Goal: Information Seeking & Learning: Find specific fact

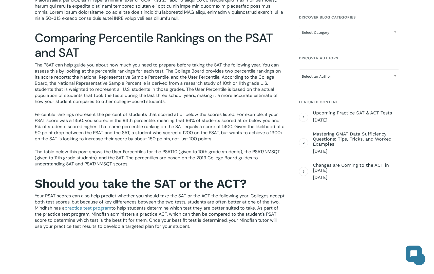
scroll to position [401, 0]
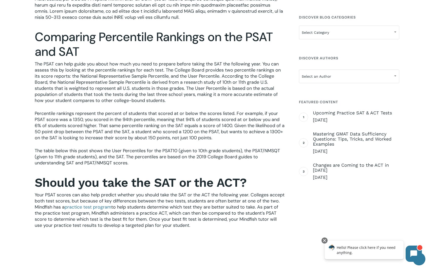
click at [150, 117] on p "Percentile rankings represent the percent of students that scored at or below t…" at bounding box center [160, 128] width 250 height 37
click at [148, 127] on p "Percentile rankings represent the percent of students that scored at or below t…" at bounding box center [160, 128] width 250 height 37
click at [148, 137] on p "Percentile rankings represent the percent of students that scored at or below t…" at bounding box center [160, 128] width 250 height 37
click at [147, 140] on p "Percentile rankings represent the percent of students that scored at or below t…" at bounding box center [160, 128] width 250 height 37
click at [141, 122] on p "Percentile rankings represent the percent of students that scored at or below t…" at bounding box center [160, 128] width 250 height 37
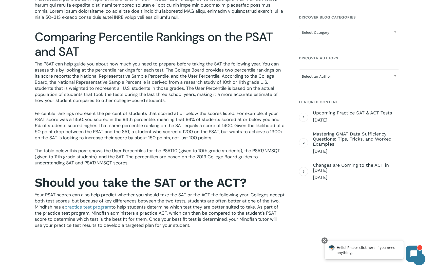
click at [146, 114] on p "Percentile rankings represent the percent of students that scored at or below t…" at bounding box center [160, 128] width 250 height 37
click at [142, 131] on p "Percentile rankings represent the percent of students that scored at or below t…" at bounding box center [160, 128] width 250 height 37
click at [143, 118] on p "Percentile rankings represent the percent of students that scored at or below t…" at bounding box center [160, 128] width 250 height 37
click at [143, 129] on p "Percentile rankings represent the percent of students that scored at or below t…" at bounding box center [160, 128] width 250 height 37
click at [145, 124] on p "Percentile rankings represent the percent of students that scored at or below t…" at bounding box center [160, 128] width 250 height 37
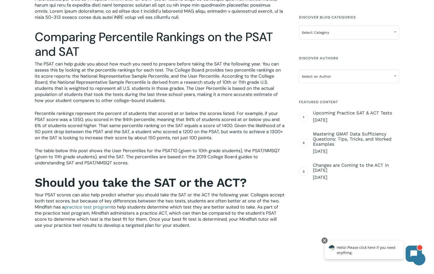
click at [174, 127] on p "Percentile rankings represent the percent of students that scored at or below t…" at bounding box center [160, 128] width 250 height 37
drag, startPoint x: 175, startPoint y: 135, endPoint x: 174, endPoint y: 126, distance: 9.7
click at [175, 135] on p "Percentile rankings represent the percent of students that scored at or below t…" at bounding box center [160, 128] width 250 height 37
click at [173, 121] on p "Percentile rankings represent the percent of students that scored at or below t…" at bounding box center [160, 128] width 250 height 37
click at [174, 129] on p "Percentile rankings represent the percent of students that scored at or below t…" at bounding box center [160, 128] width 250 height 37
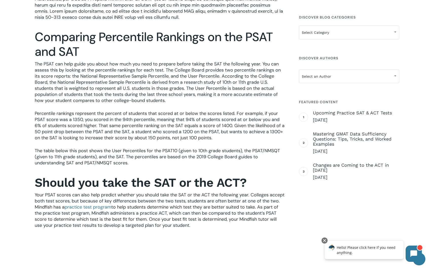
click at [155, 125] on p "Percentile rankings represent the percent of students that scored at or below t…" at bounding box center [160, 128] width 250 height 37
click at [163, 128] on p "Percentile rankings represent the percent of students that scored at or below t…" at bounding box center [160, 128] width 250 height 37
click at [158, 111] on p "Percentile rankings represent the percent of students that scored at or below t…" at bounding box center [160, 128] width 250 height 37
click at [161, 148] on p "The table below this post shows the User Percentiles for the PSAT10 (given to 1…" at bounding box center [160, 160] width 250 height 25
